Goal: Entertainment & Leisure: Consume media (video, audio)

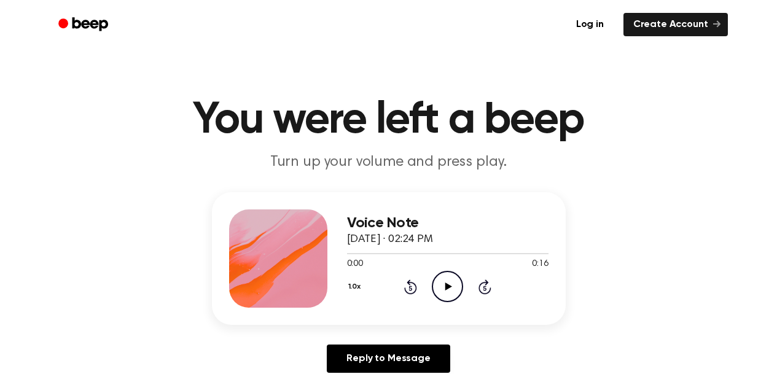
click at [450, 292] on icon "Play Audio" at bounding box center [447, 286] width 31 height 31
click at [454, 281] on icon "Play Audio" at bounding box center [447, 286] width 31 height 31
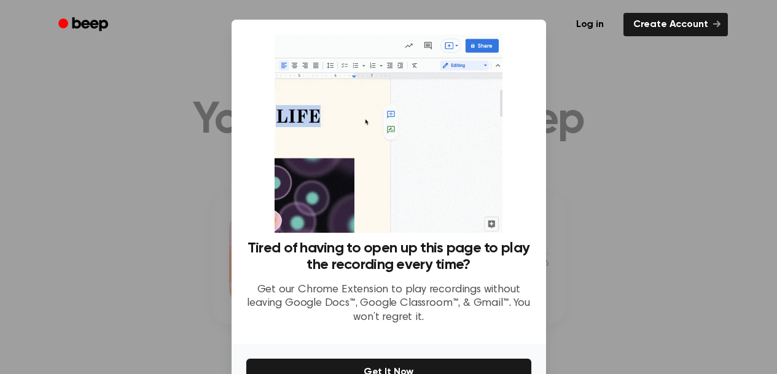
click at [615, 240] on div at bounding box center [388, 187] width 777 height 374
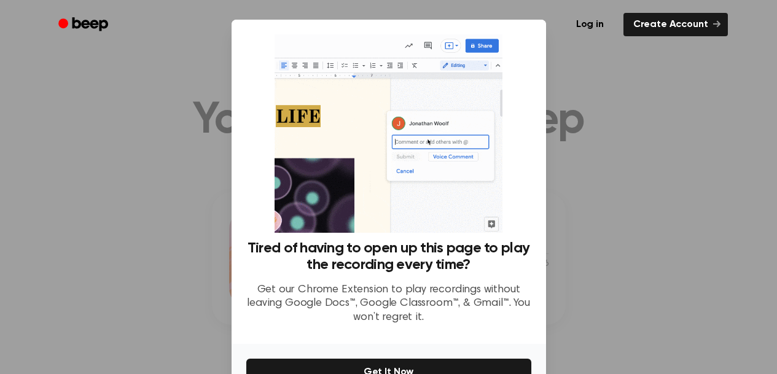
click at [202, 214] on div at bounding box center [388, 187] width 777 height 374
click at [596, 297] on div at bounding box center [388, 187] width 777 height 374
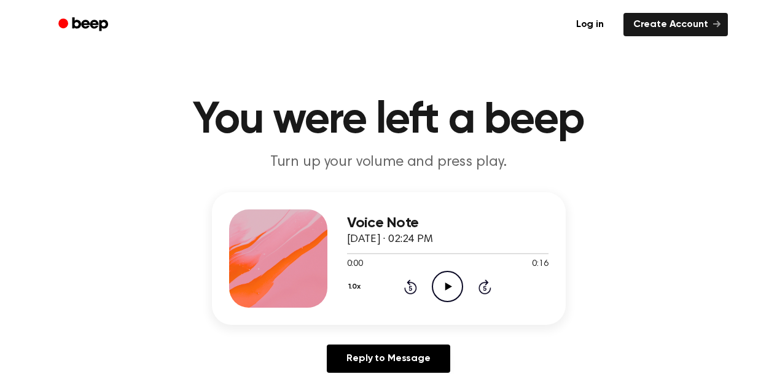
scroll to position [82, 0]
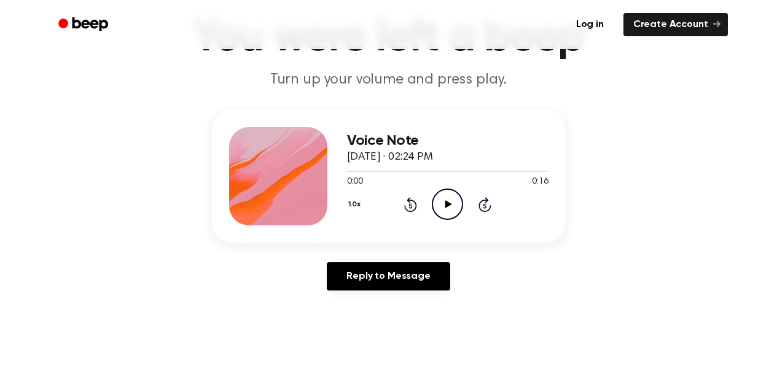
click at [449, 200] on icon "Play Audio" at bounding box center [447, 204] width 31 height 31
click at [449, 203] on icon at bounding box center [448, 204] width 6 height 8
click at [411, 201] on icon at bounding box center [410, 204] width 13 height 15
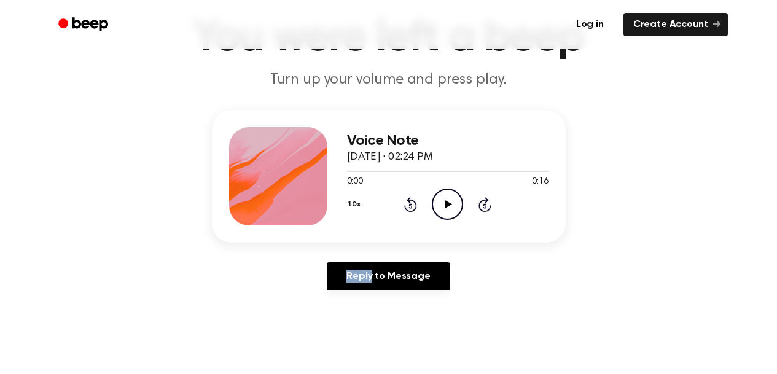
click at [440, 202] on icon "Play Audio" at bounding box center [447, 204] width 31 height 31
click at [440, 202] on icon "Pause Audio" at bounding box center [447, 204] width 31 height 31
click at [414, 210] on icon at bounding box center [410, 204] width 13 height 15
click at [413, 208] on icon "Rewind 5 seconds" at bounding box center [410, 205] width 14 height 16
click at [446, 207] on icon at bounding box center [448, 204] width 7 height 8
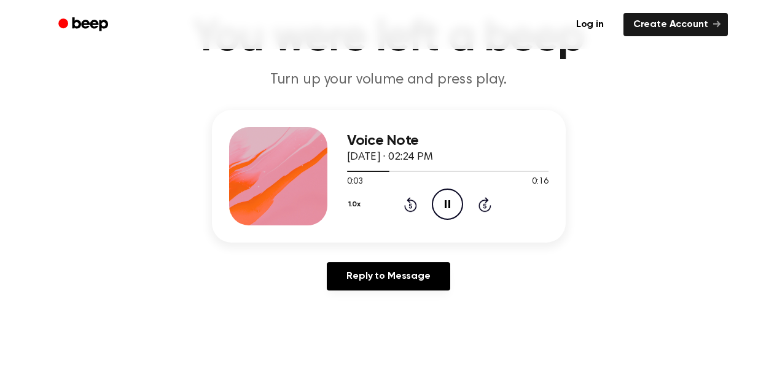
click at [446, 207] on icon at bounding box center [448, 204] width 6 height 8
